Goal: Transaction & Acquisition: Purchase product/service

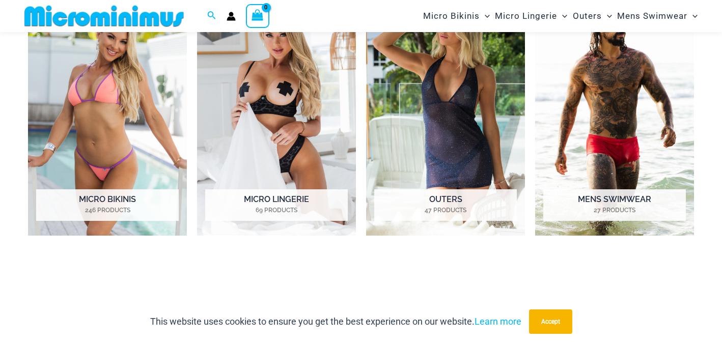
scroll to position [494, 0]
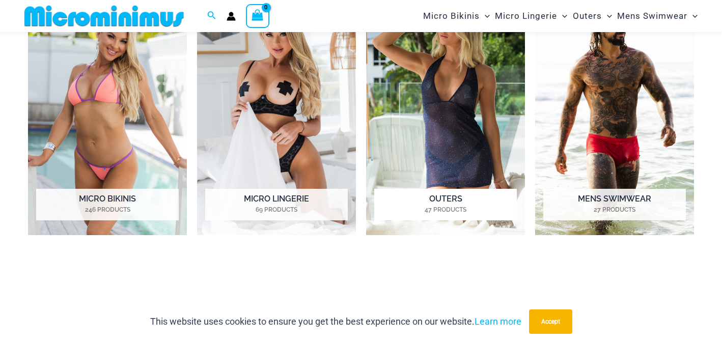
click at [441, 198] on h2 "Outers 47 Products" at bounding box center [445, 205] width 143 height 32
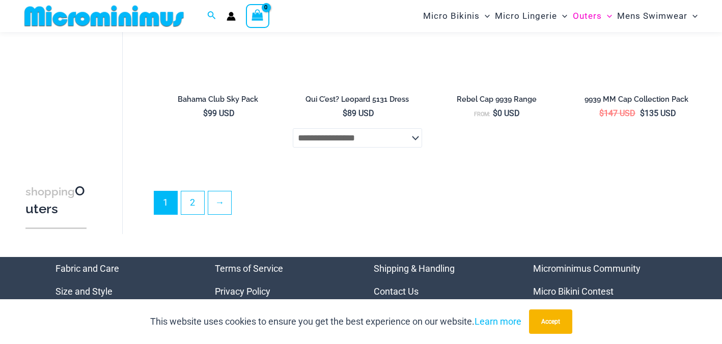
scroll to position [2341, 0]
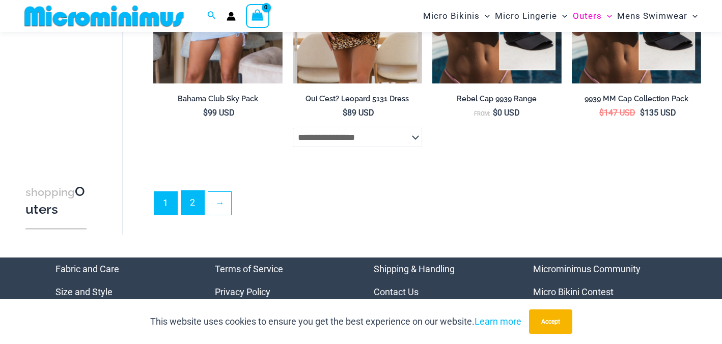
click at [193, 204] on link "2" at bounding box center [192, 203] width 23 height 24
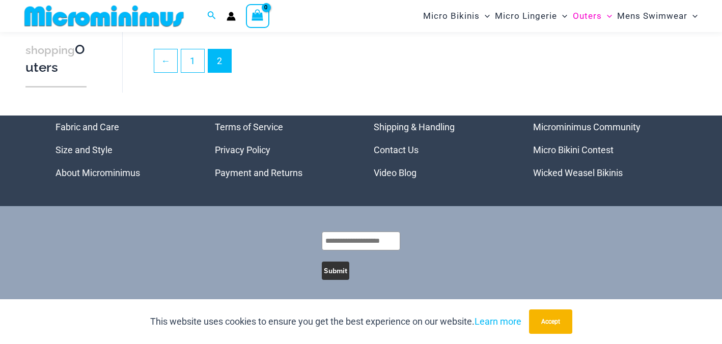
scroll to position [1266, 0]
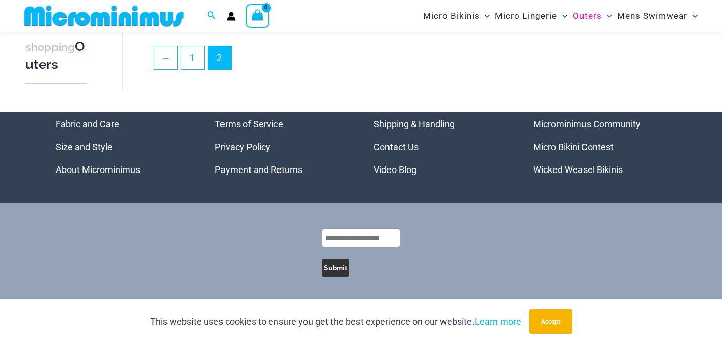
click at [568, 122] on link "Microminimus Community" at bounding box center [586, 124] width 107 height 11
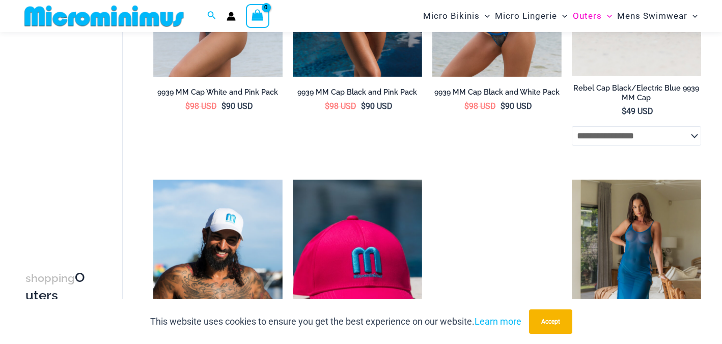
scroll to position [234, 0]
